Goal: Communication & Community: Ask a question

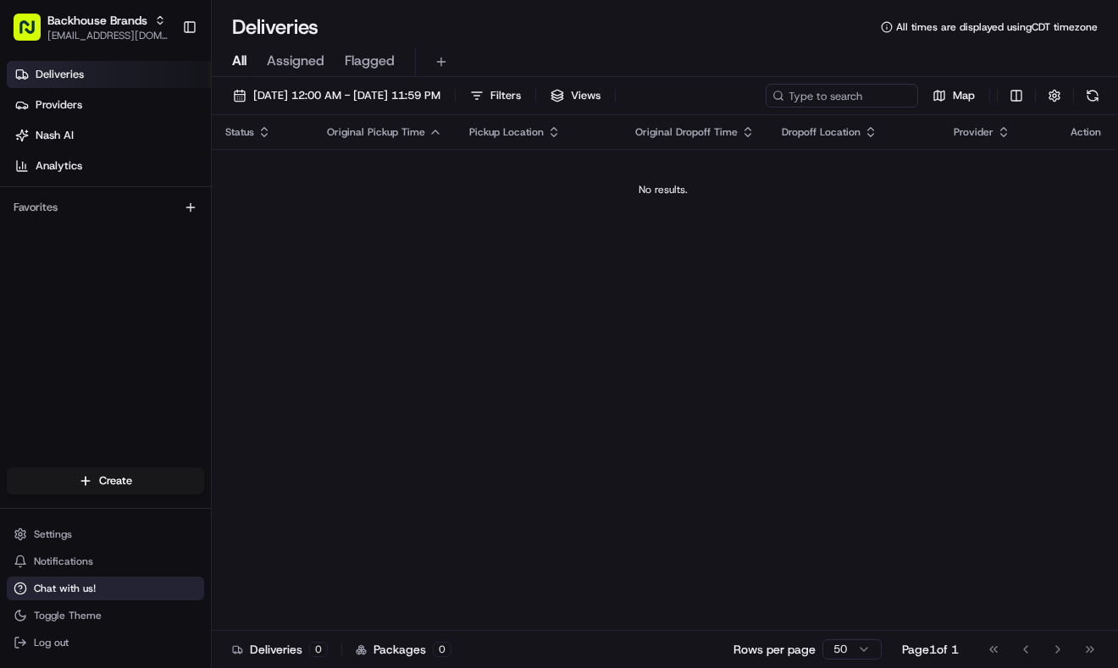
click at [69, 594] on span "Chat with us!" at bounding box center [65, 589] width 62 height 14
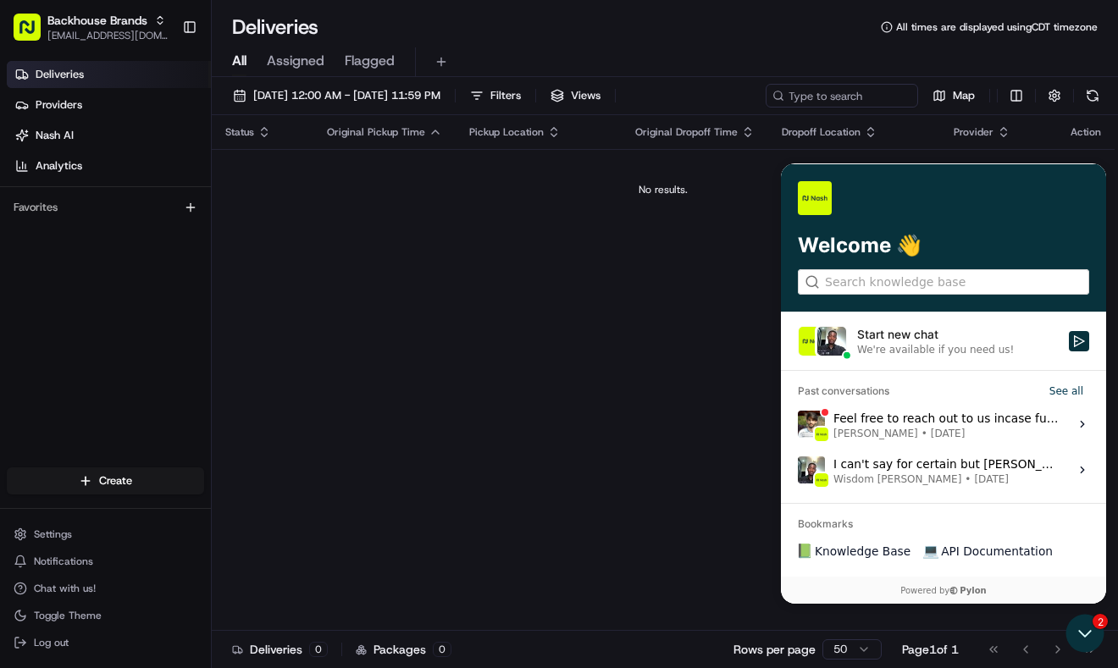
click at [898, 333] on div "Start new chat" at bounding box center [958, 334] width 202 height 17
click at [1069, 333] on button "Start new chat We're available if you need us!" at bounding box center [1079, 341] width 20 height 20
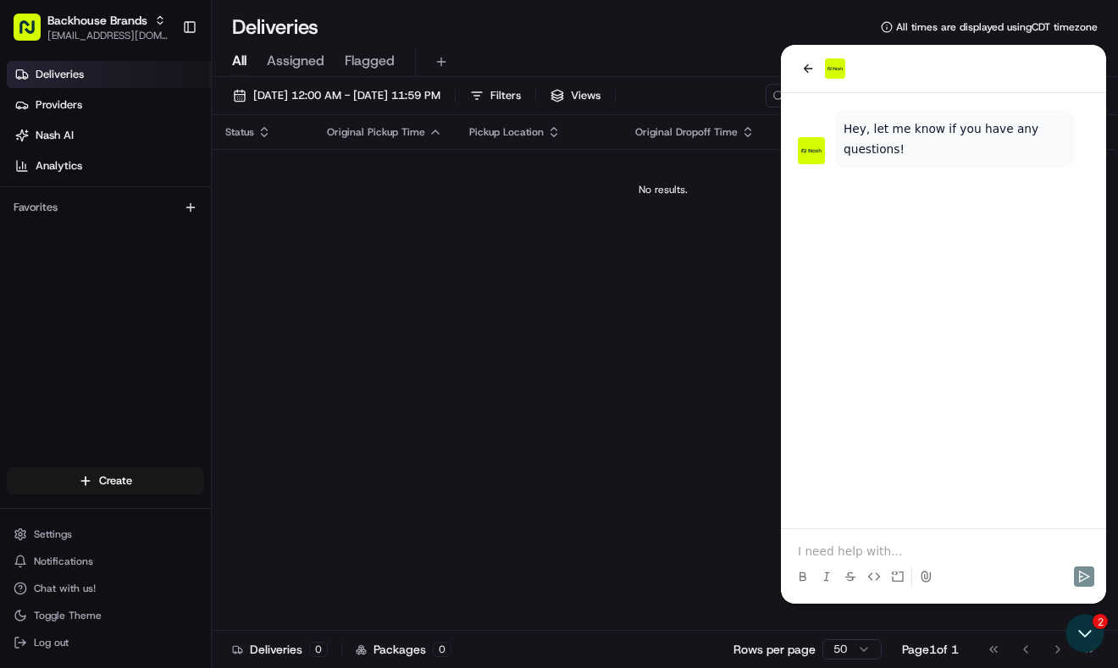
click at [858, 550] on p at bounding box center [943, 551] width 291 height 17
click at [441, 302] on div "Status Original Pickup Time Pickup Location Original Dropoff Time Dropoff Locat…" at bounding box center [663, 373] width 903 height 516
click at [1091, 633] on icon "Open customer support" at bounding box center [1084, 633] width 42 height 42
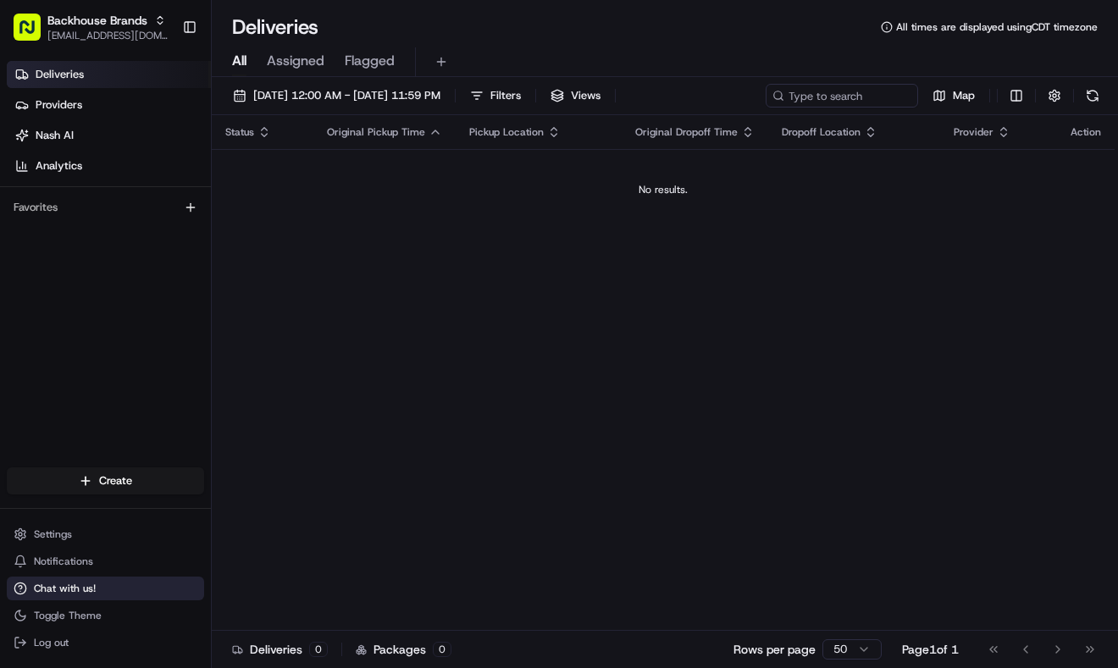
click at [78, 584] on span "Chat with us!" at bounding box center [65, 589] width 62 height 14
click at [51, 586] on span "Chat with us!" at bounding box center [65, 589] width 62 height 14
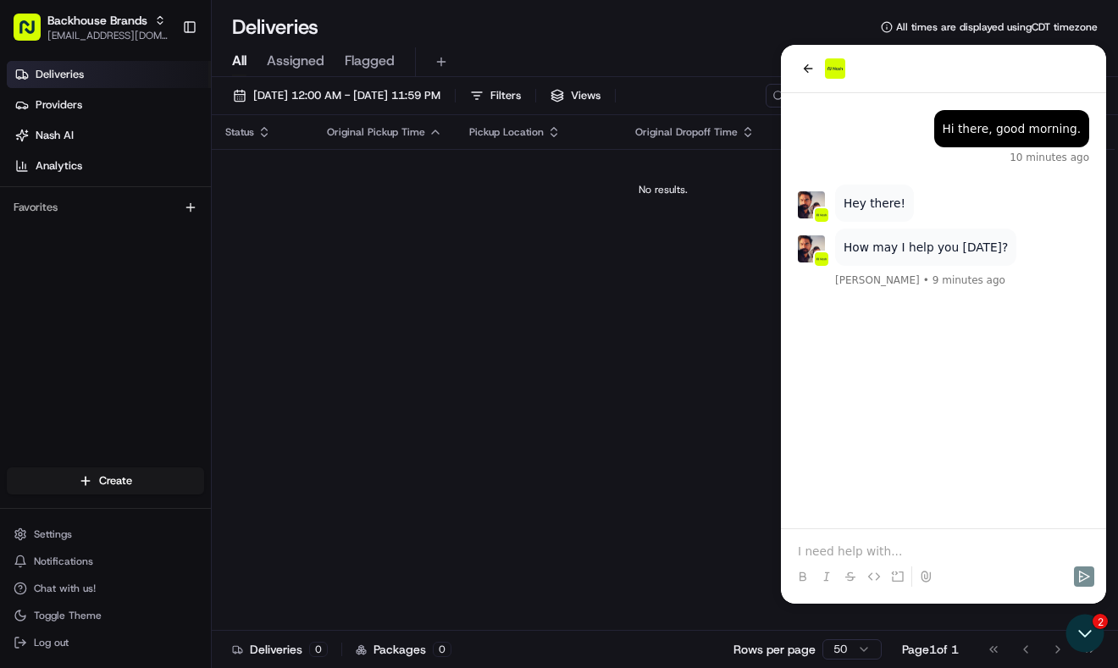
click at [840, 362] on div "How may I help you [DATE]? [PERSON_NAME] • 9 minutes ago Hey there! Hi there, g…" at bounding box center [943, 310] width 325 height 435
click at [847, 553] on p at bounding box center [943, 551] width 291 height 17
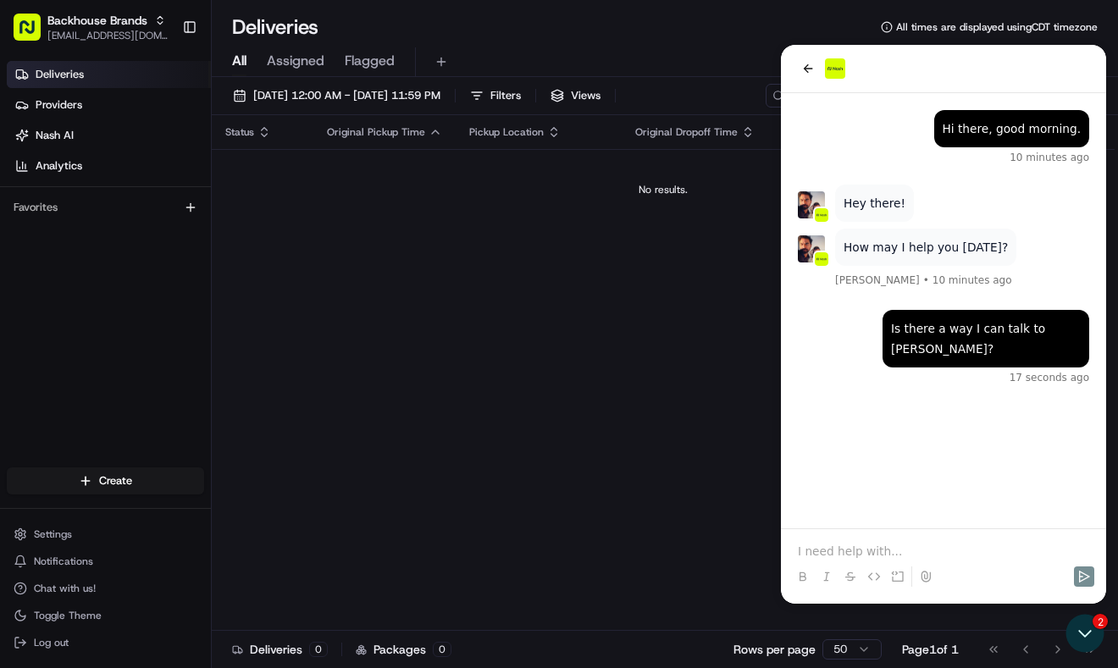
click at [844, 538] on div at bounding box center [943, 561] width 312 height 64
click at [848, 543] on p at bounding box center [943, 551] width 291 height 17
click at [877, 486] on div "Is there a way I can talk to [PERSON_NAME]? 17 seconds ago How may I help you […" at bounding box center [943, 310] width 325 height 435
click at [877, 483] on div "Is there a way I can talk to [PERSON_NAME]? 17 seconds ago How may I help you […" at bounding box center [943, 310] width 325 height 435
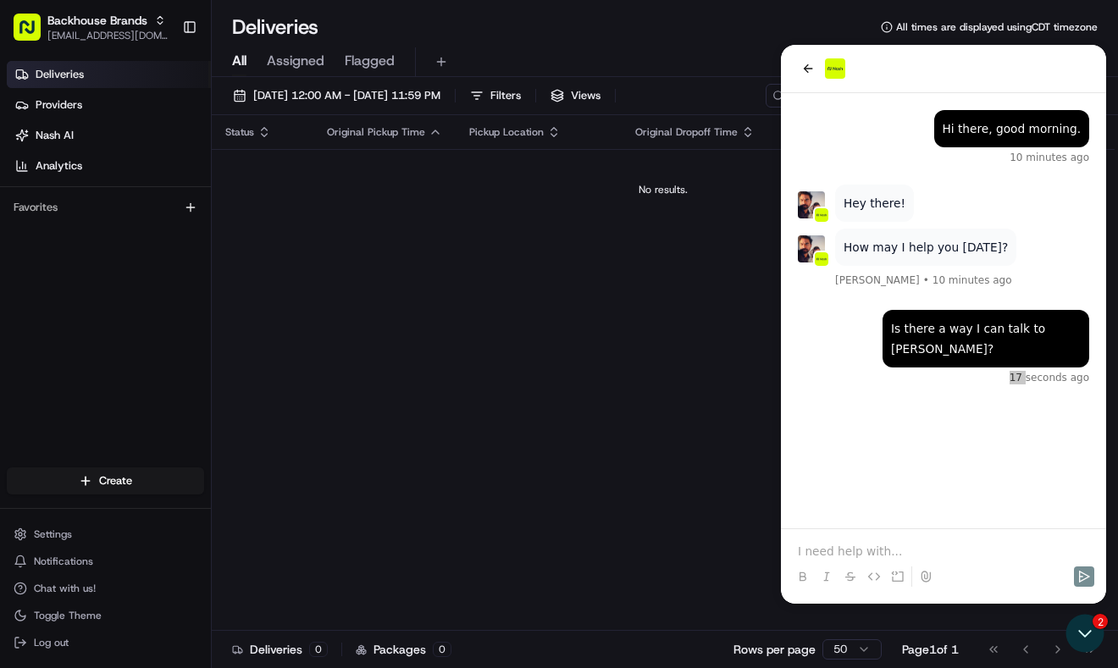
click at [76, 329] on div "Deliveries Providers [PERSON_NAME] Analytics Favorites" at bounding box center [105, 265] width 211 height 423
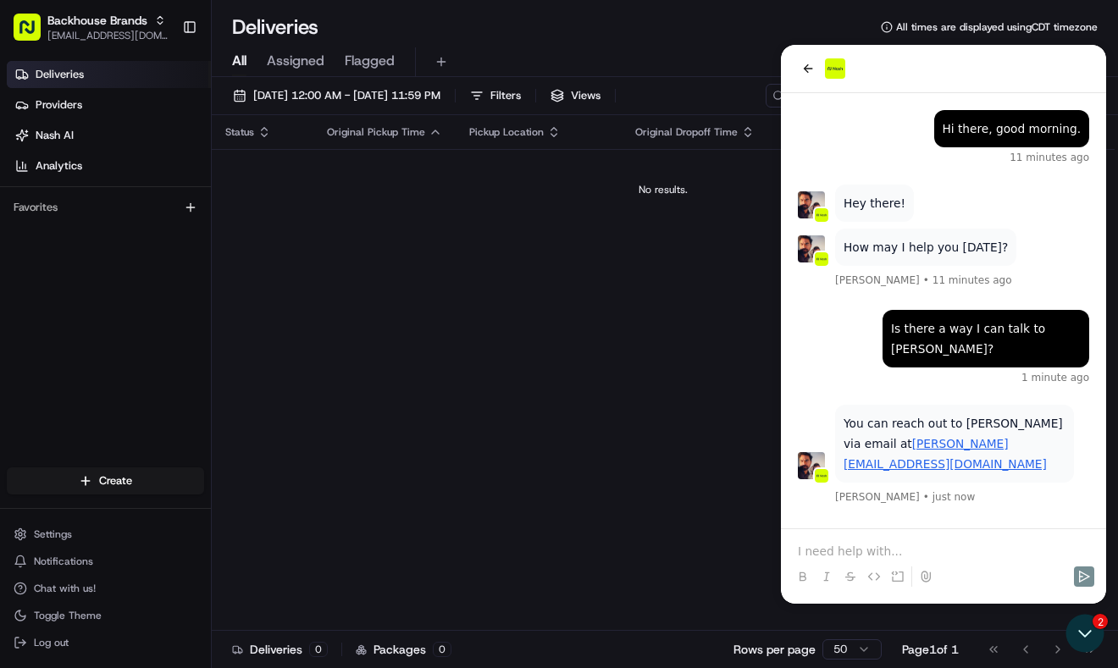
click at [840, 555] on p at bounding box center [943, 551] width 291 height 17
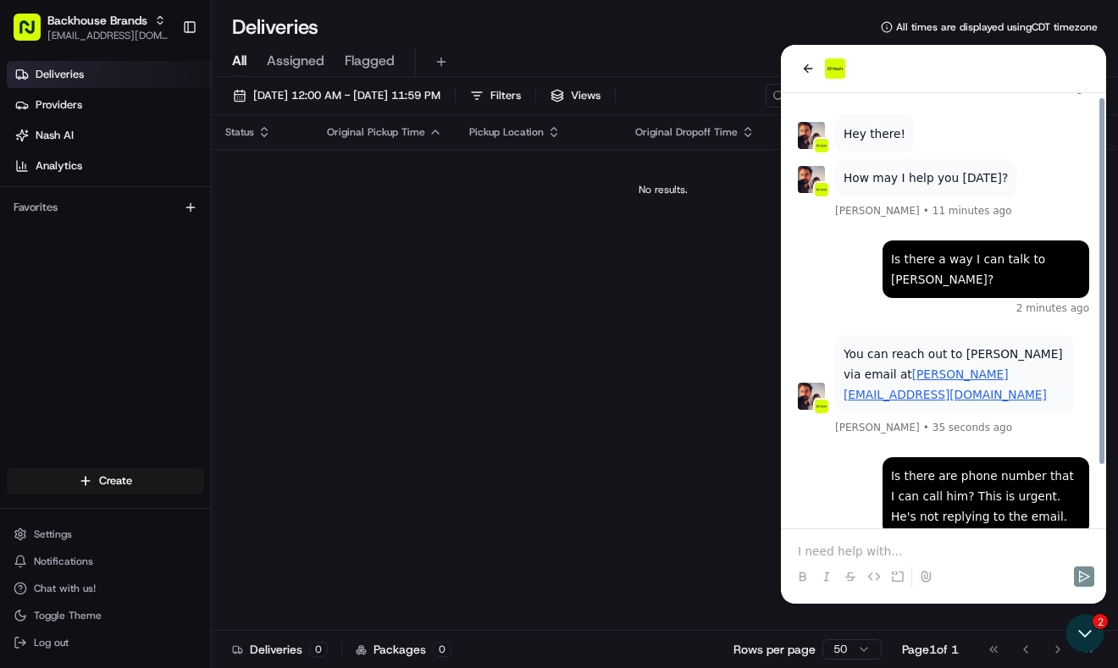
click at [860, 457] on div "Is there are phone number that I can call him? This is urgent. He's not replyin…" at bounding box center [943, 504] width 291 height 95
click at [853, 457] on div "Is there are phone number that I can call him? This is urgent. He's not replyin…" at bounding box center [943, 504] width 291 height 95
drag, startPoint x: 858, startPoint y: 436, endPoint x: 816, endPoint y: 428, distance: 42.3
click at [858, 457] on div "Is there are phone number that I can call him? This is urgent. He's not replyin…" at bounding box center [943, 504] width 291 height 95
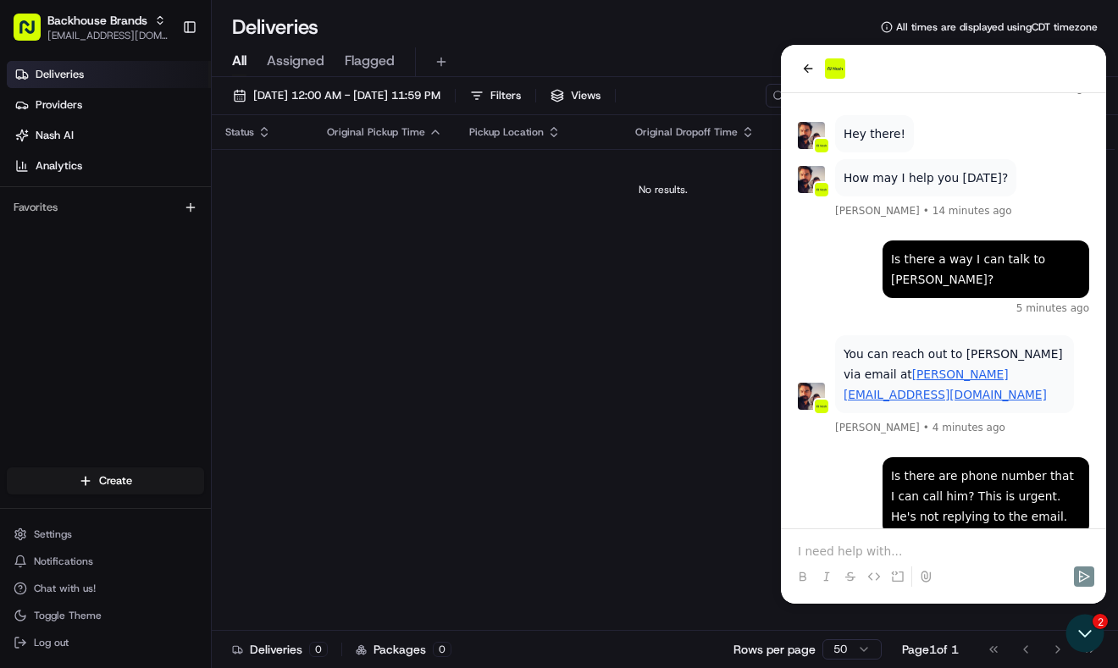
scroll to position [212, 0]
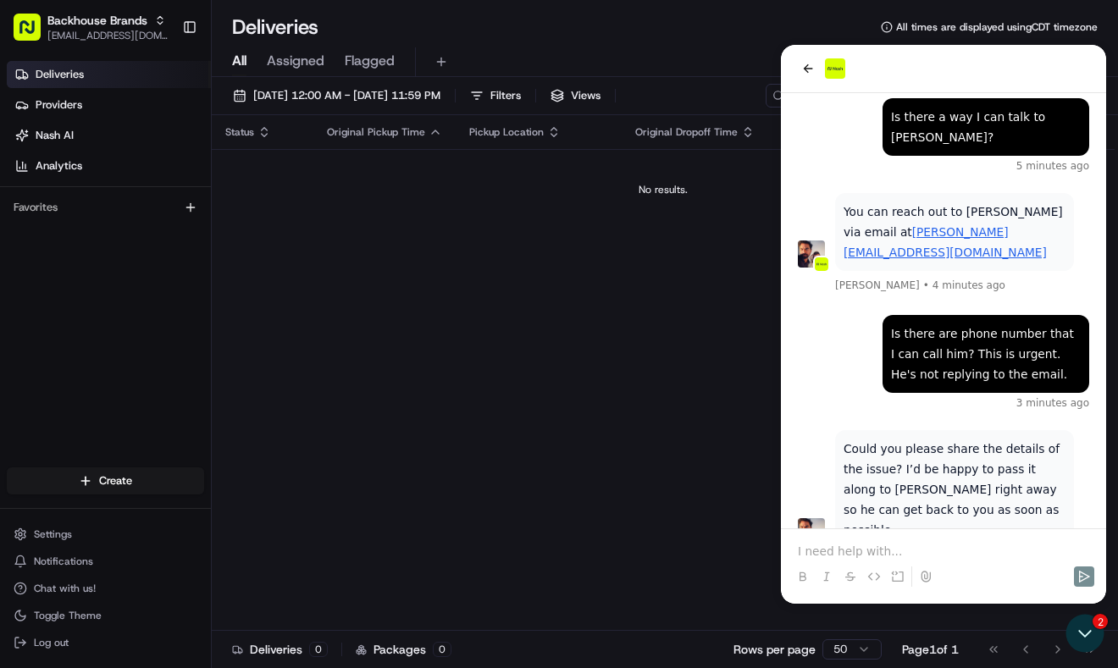
click at [844, 350] on div "Is there are phone number that I can call him? This is urgent. He's not replyin…" at bounding box center [943, 362] width 291 height 95
click at [837, 544] on p at bounding box center [943, 551] width 291 height 17
click at [842, 550] on p at bounding box center [943, 551] width 291 height 17
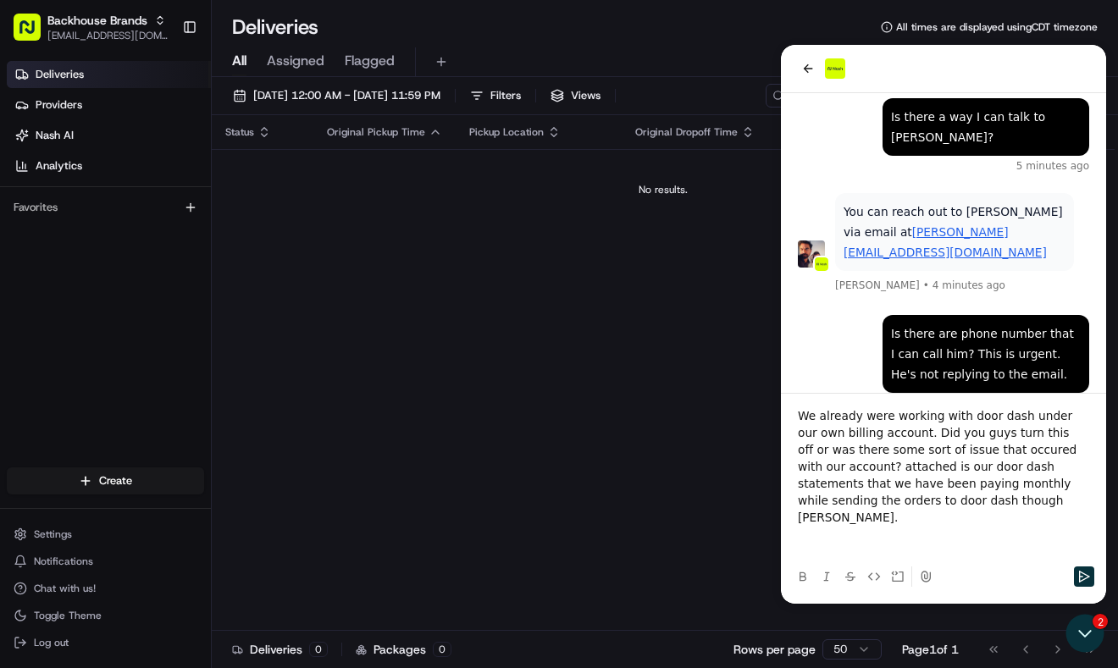
click at [847, 494] on p "We already were working with door dash under our own billing account. Did you g…" at bounding box center [943, 466] width 291 height 119
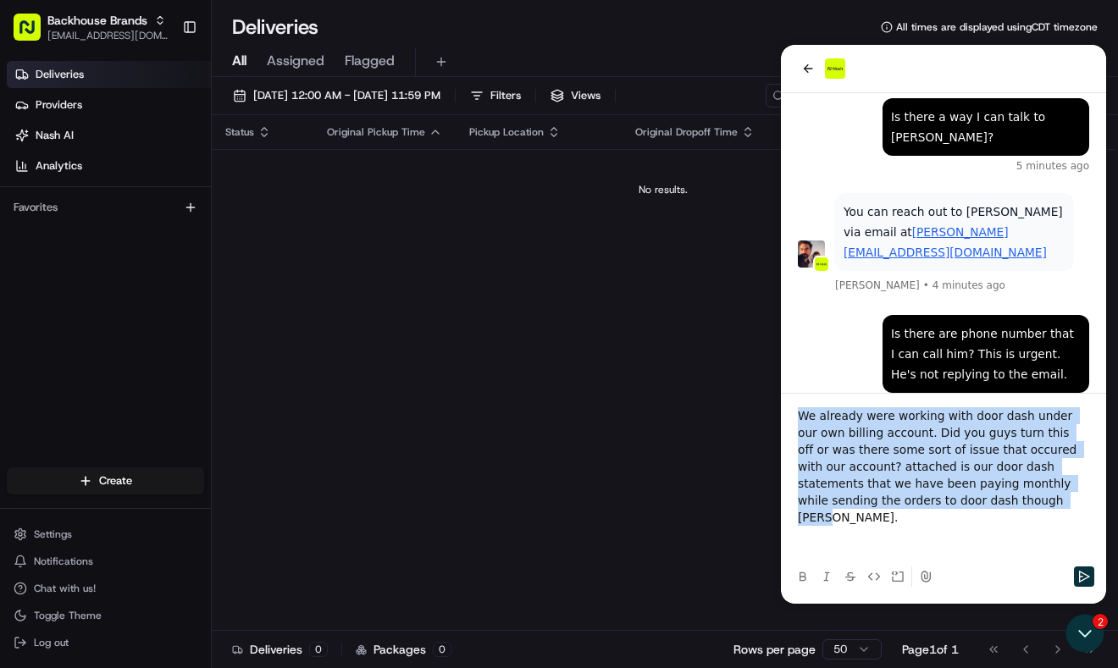
click at [847, 494] on p "We already were working with door dash under our own billing account. Did you g…" at bounding box center [943, 466] width 291 height 119
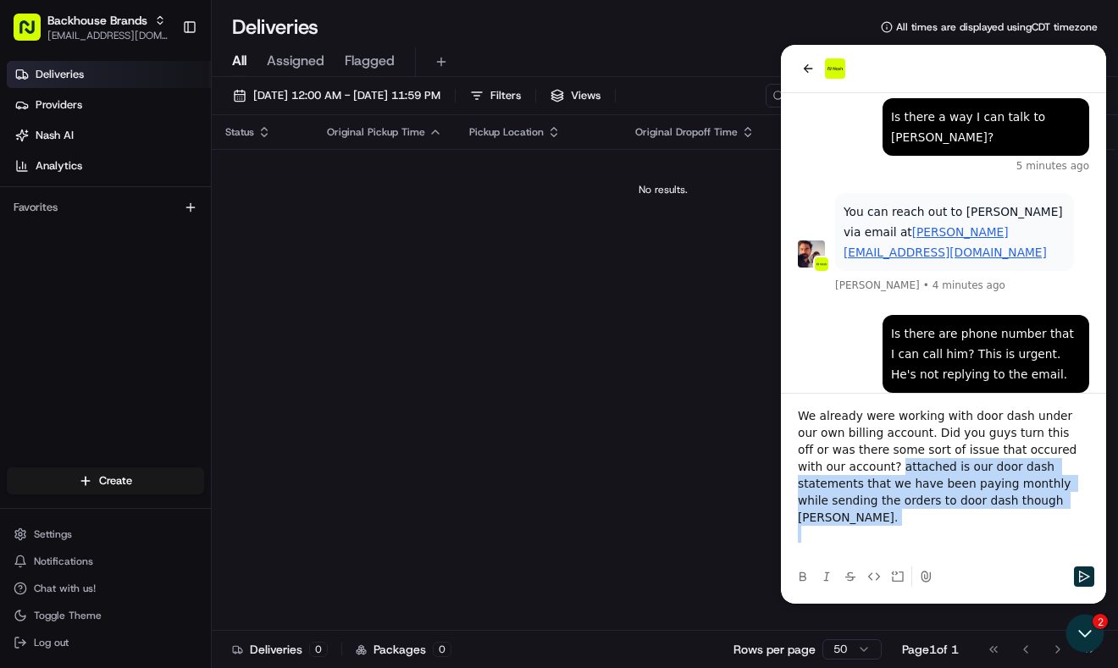
drag, startPoint x: 799, startPoint y: 483, endPoint x: 932, endPoint y: 536, distance: 142.9
click at [932, 536] on div "We already were working with door dash under our own billing account. Did you g…" at bounding box center [943, 483] width 291 height 152
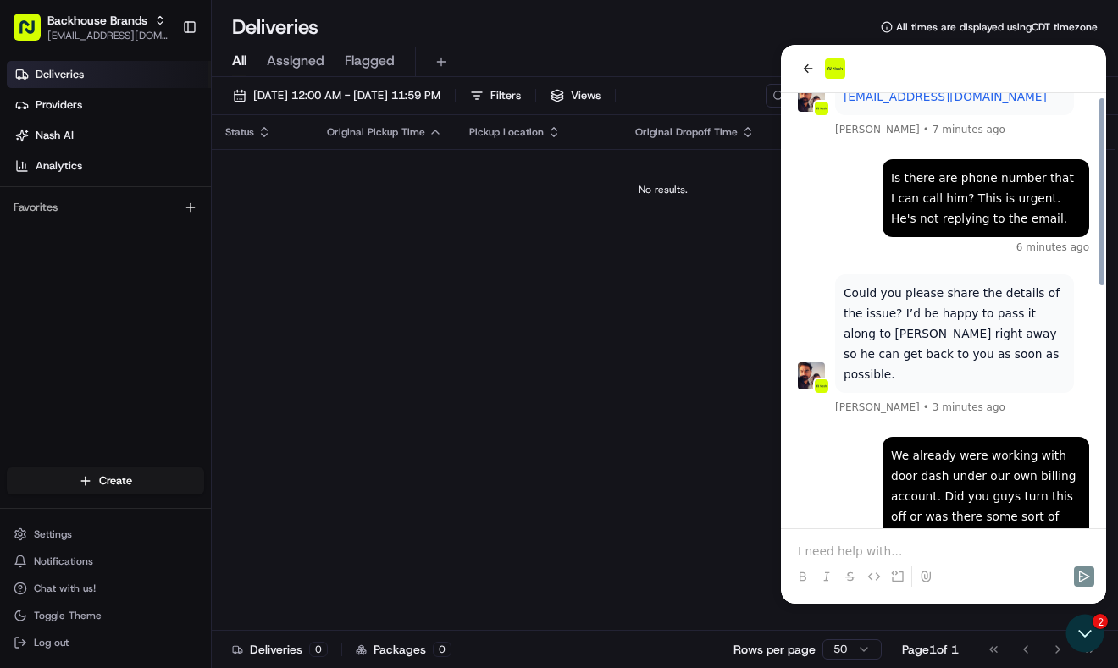
scroll to position [550, 0]
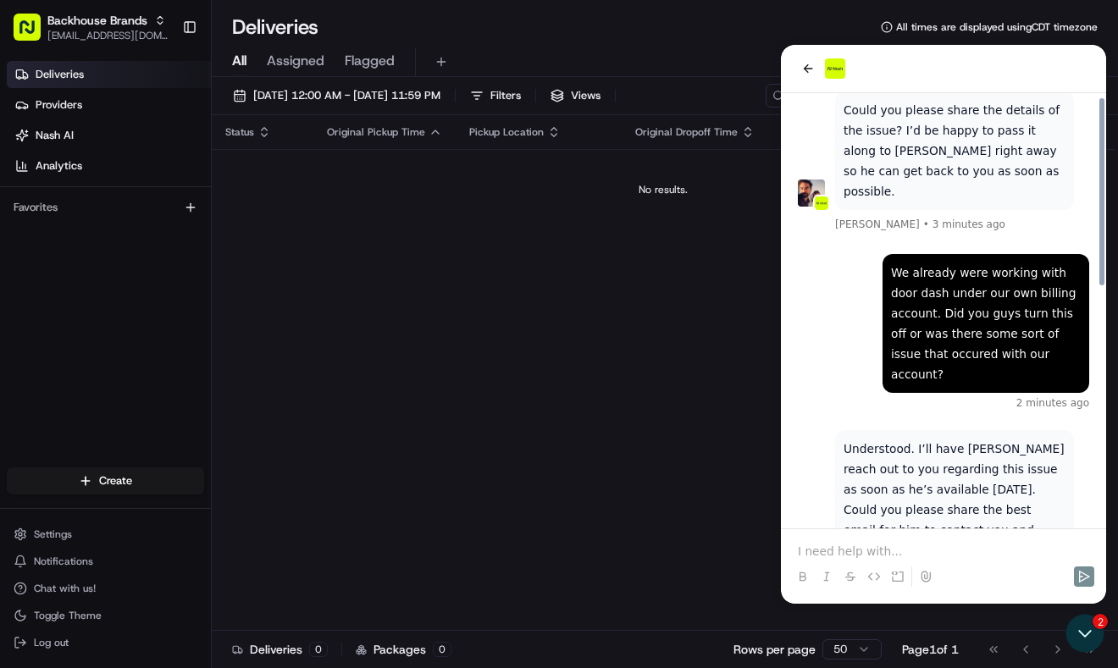
click at [478, 371] on div "Status Original Pickup Time Pickup Location Original Dropoff Time Dropoff Locat…" at bounding box center [663, 373] width 903 height 516
click at [840, 312] on div "We already were working with door dash under our own billing account. Did you g…" at bounding box center [943, 332] width 291 height 156
click at [821, 296] on div "We already were working with door dash under our own billing account. Did you g…" at bounding box center [943, 332] width 291 height 156
click at [898, 546] on p at bounding box center [943, 551] width 291 height 17
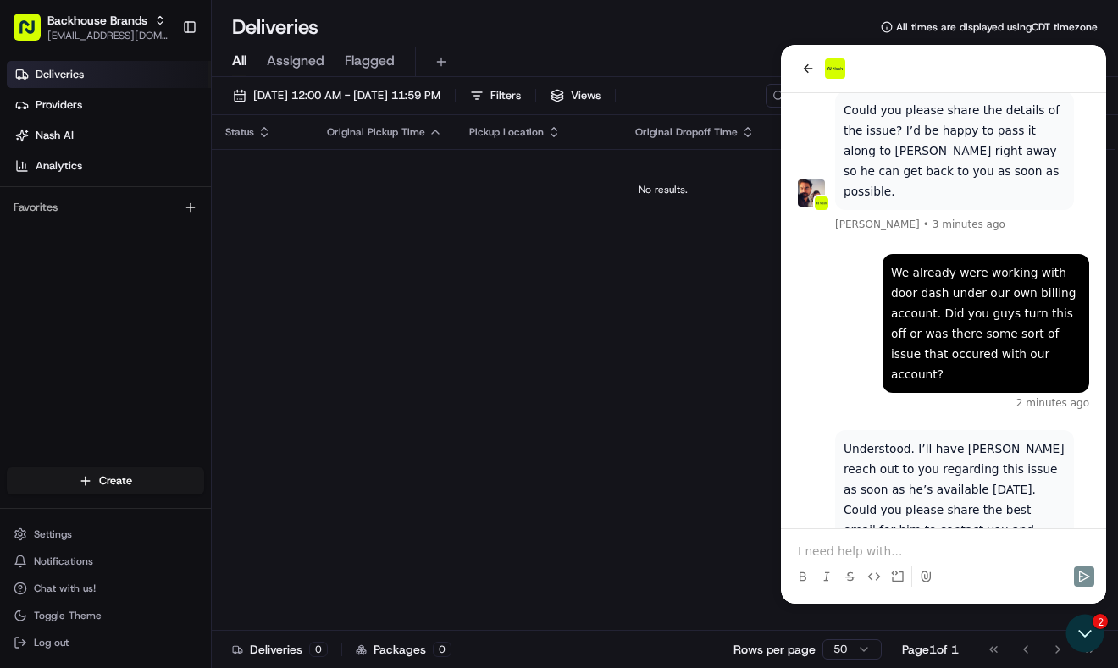
click at [898, 546] on p at bounding box center [943, 551] width 291 height 17
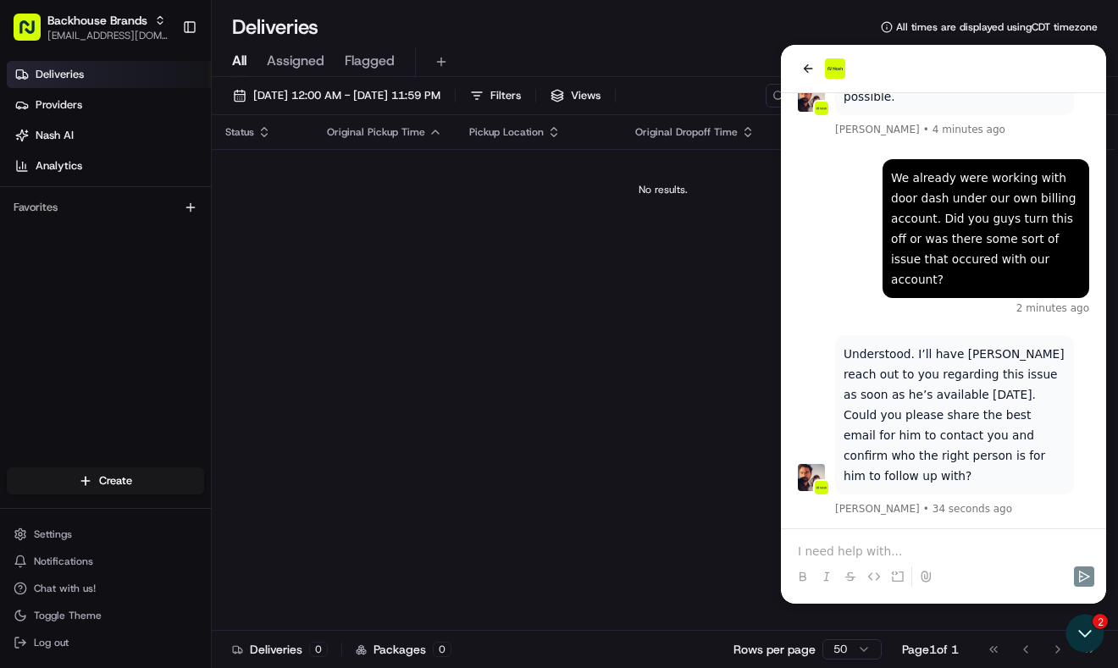
click at [894, 540] on div at bounding box center [943, 561] width 312 height 64
click at [867, 538] on div at bounding box center [943, 561] width 312 height 64
click at [850, 550] on p at bounding box center [943, 551] width 291 height 17
click at [787, 489] on div "[EMAIL_ADDRESS][DOMAIN_NAME] and look for Shine 20 seconds ago Understood. I’ll…" at bounding box center [943, 49] width 325 height 1202
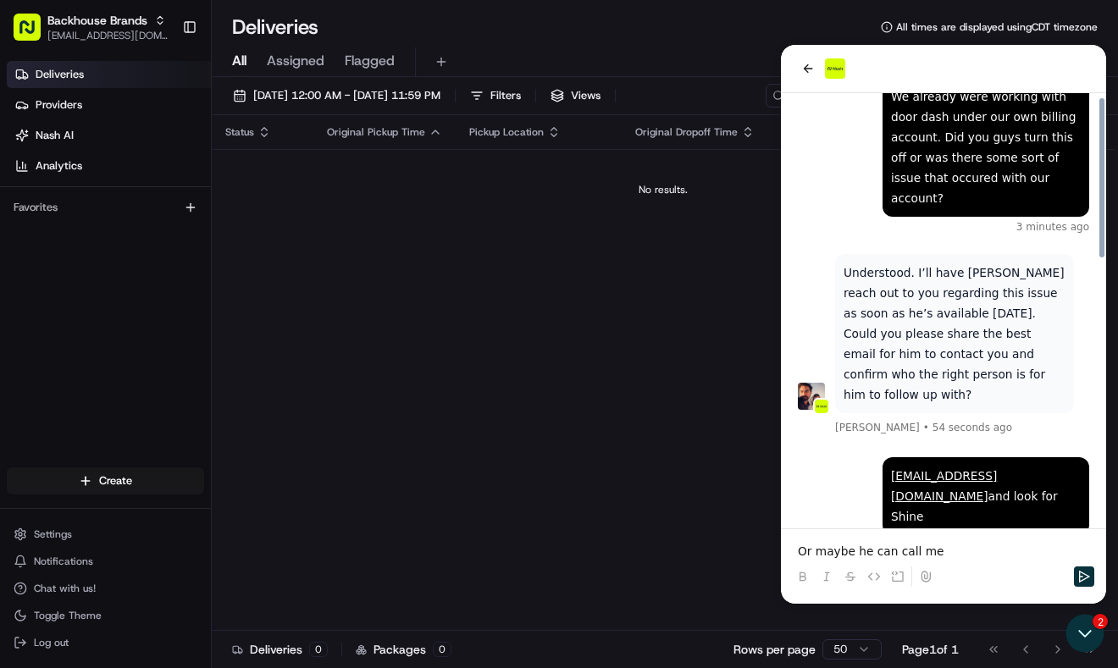
click at [986, 551] on p "Or maybe he can call me" at bounding box center [943, 551] width 291 height 17
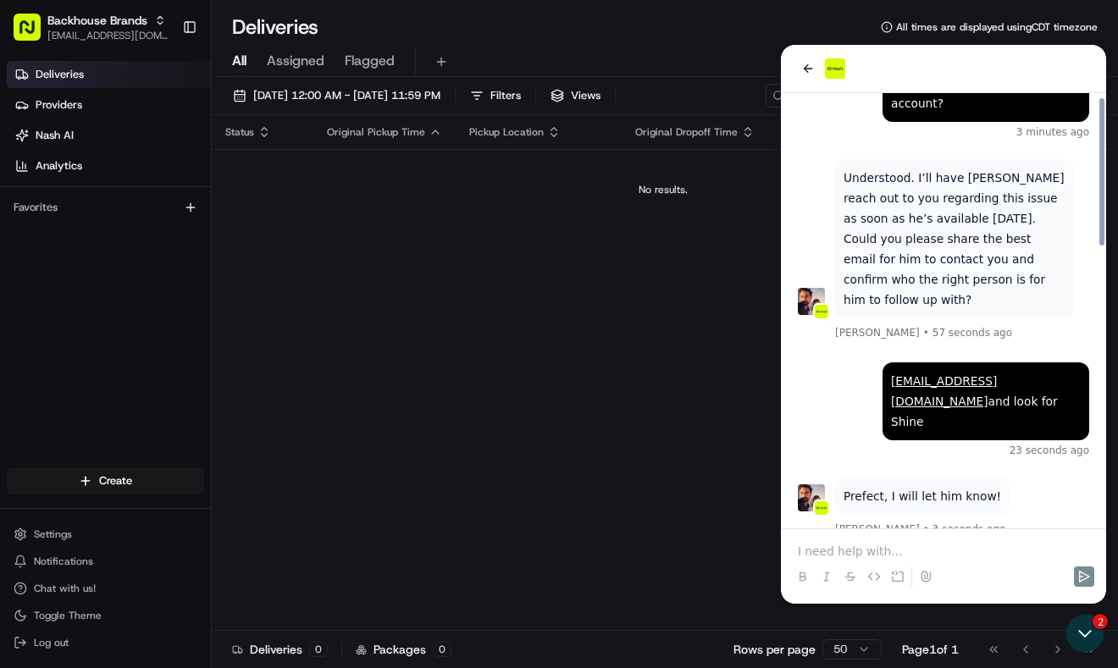
click at [807, 559] on div "Or maybe he can call me [PHONE_NUMBER] 1 second ago" at bounding box center [943, 596] width 291 height 75
click at [695, 459] on div "Status Original Pickup Time Pickup Location Original Dropoff Time Dropoff Locat…" at bounding box center [663, 373] width 903 height 516
click at [116, 305] on div "Deliveries Providers [PERSON_NAME] Analytics Favorites" at bounding box center [105, 265] width 211 height 423
click at [837, 559] on div "Or maybe he can call me [PHONE_NUMBER] 1 second ago" at bounding box center [943, 596] width 291 height 75
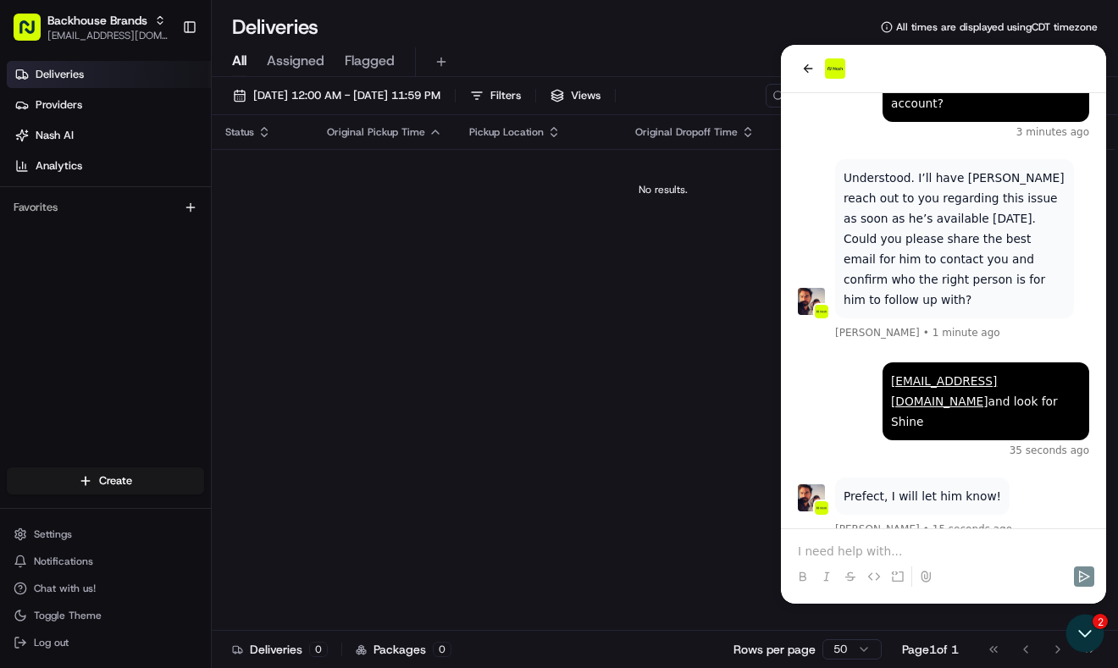
click at [837, 559] on div "Or maybe he can call me [PHONE_NUMBER] 13 seconds ago" at bounding box center [943, 596] width 291 height 75
click at [859, 362] on div "[EMAIL_ADDRESS][DOMAIN_NAME] and look for Shine 35 seconds ago" at bounding box center [943, 409] width 291 height 95
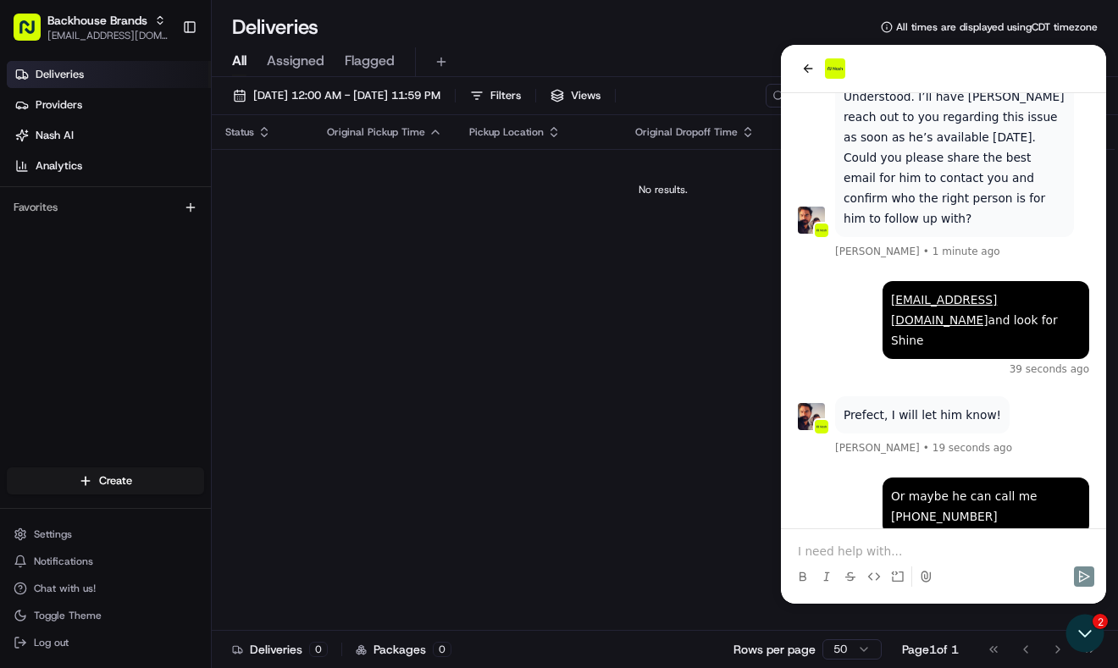
click at [848, 555] on p at bounding box center [943, 551] width 291 height 17
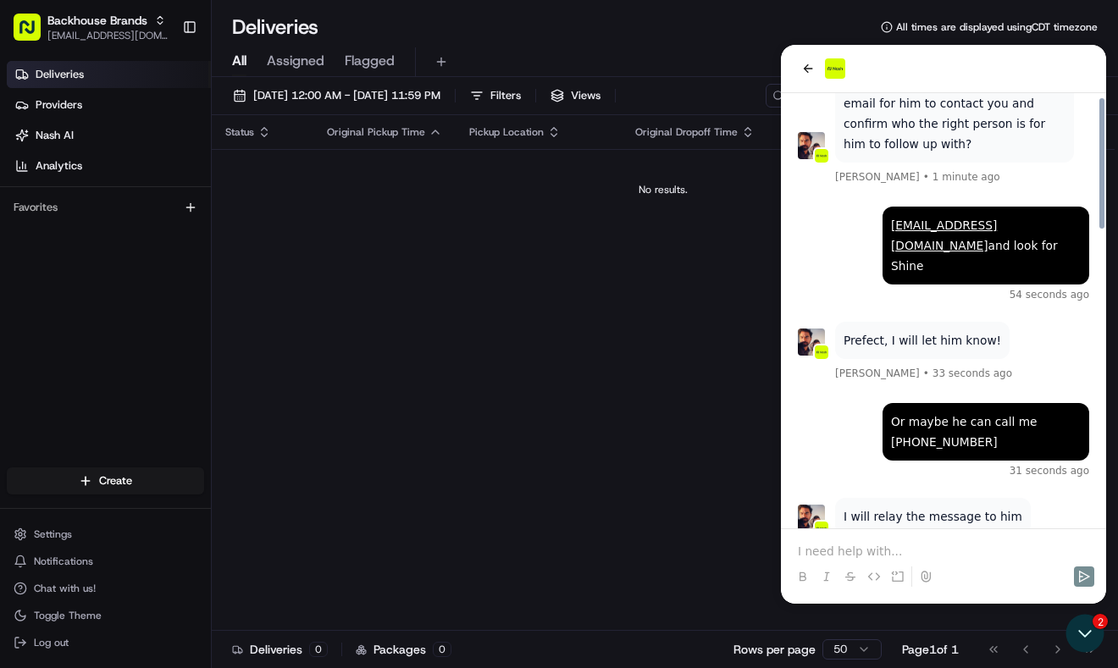
click at [939, 579] on div "Thanks. This is urgent. Please!" at bounding box center [991, 597] width 195 height 37
click at [136, 274] on div "Deliveries Providers [PERSON_NAME] Analytics Favorites" at bounding box center [105, 265] width 211 height 423
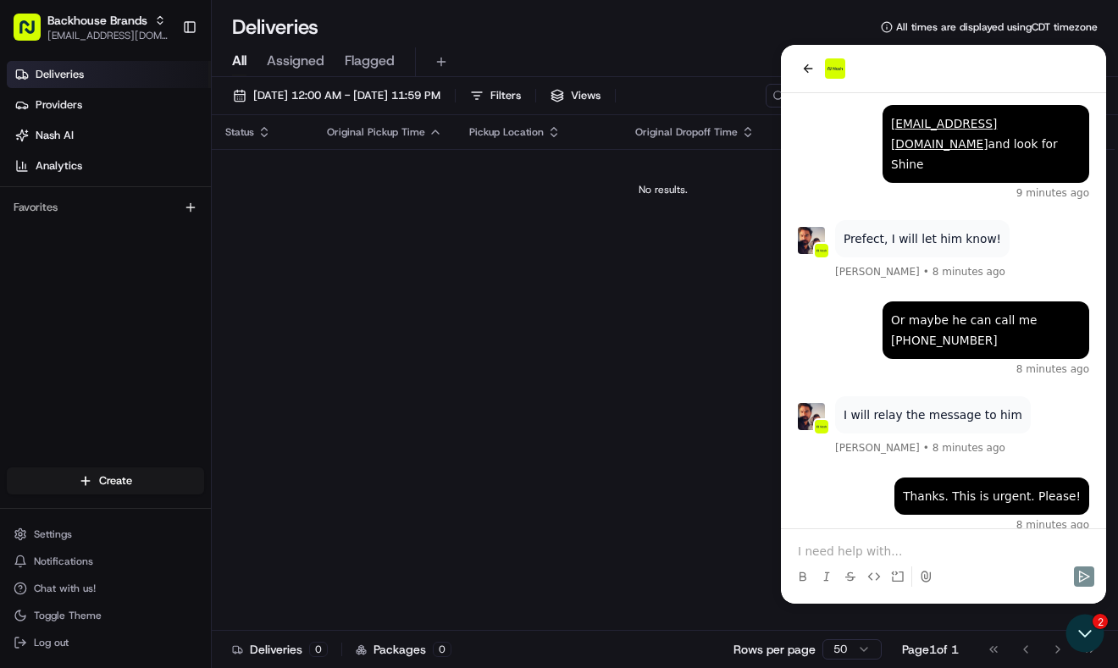
click at [842, 553] on p at bounding box center [943, 551] width 291 height 17
click at [898, 550] on p at bounding box center [943, 551] width 291 height 17
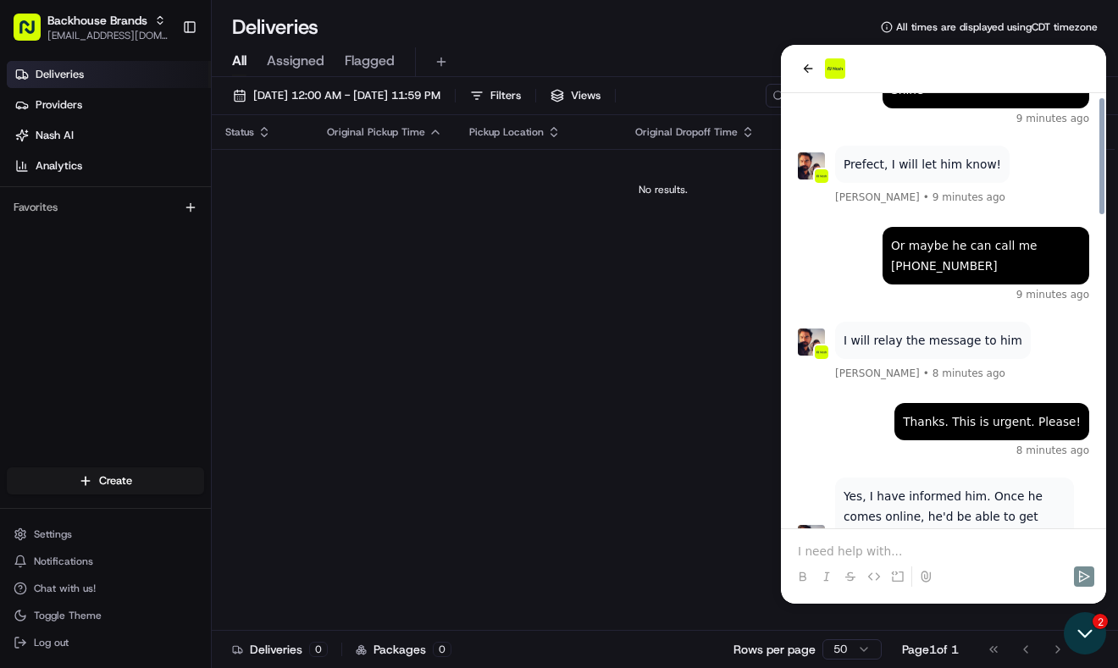
click at [1098, 644] on icon "Open customer support" at bounding box center [1084, 633] width 42 height 42
